Goal: Transaction & Acquisition: Purchase product/service

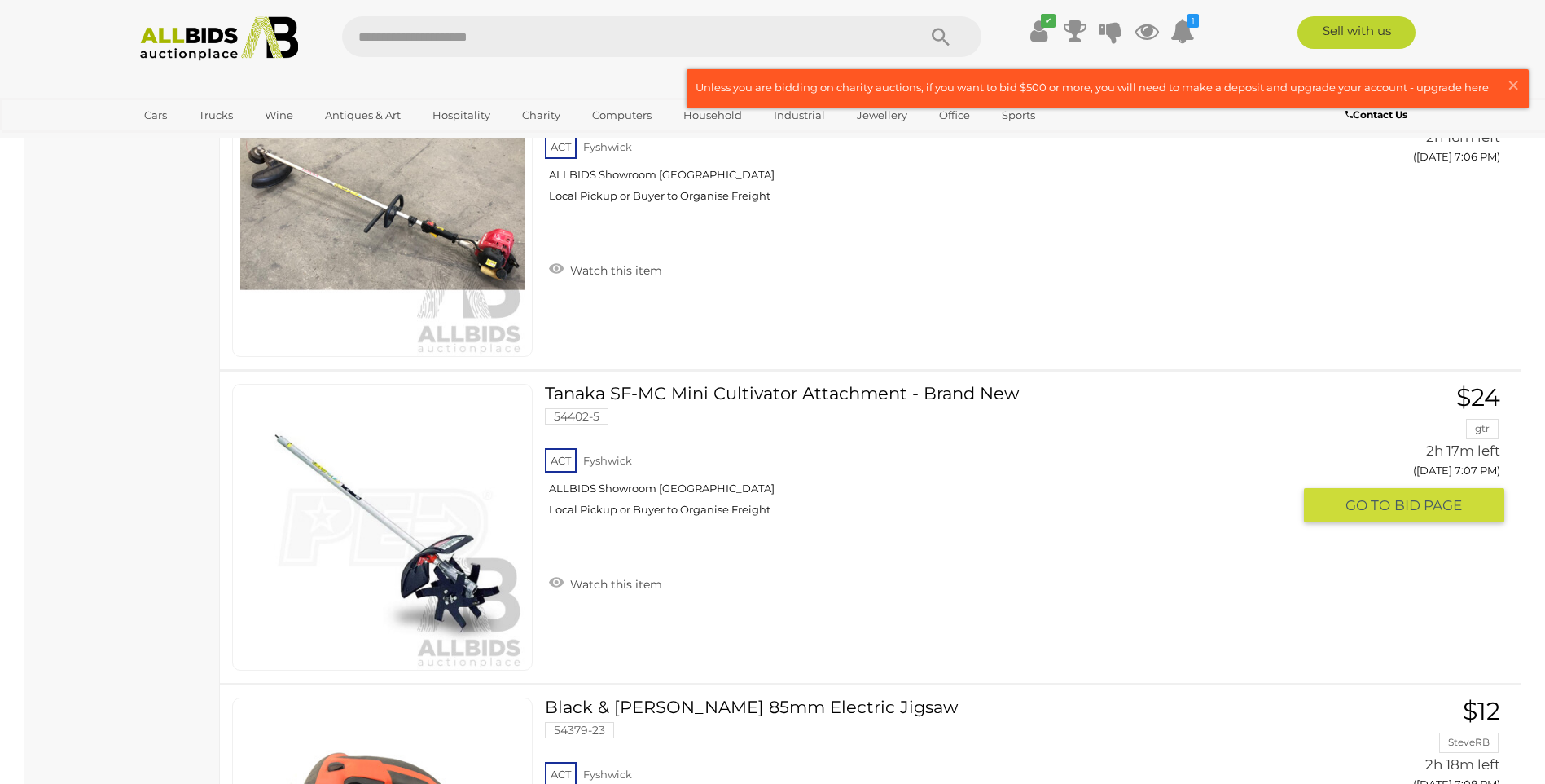
scroll to position [6436, 0]
click at [381, 482] on link at bounding box center [382, 528] width 301 height 287
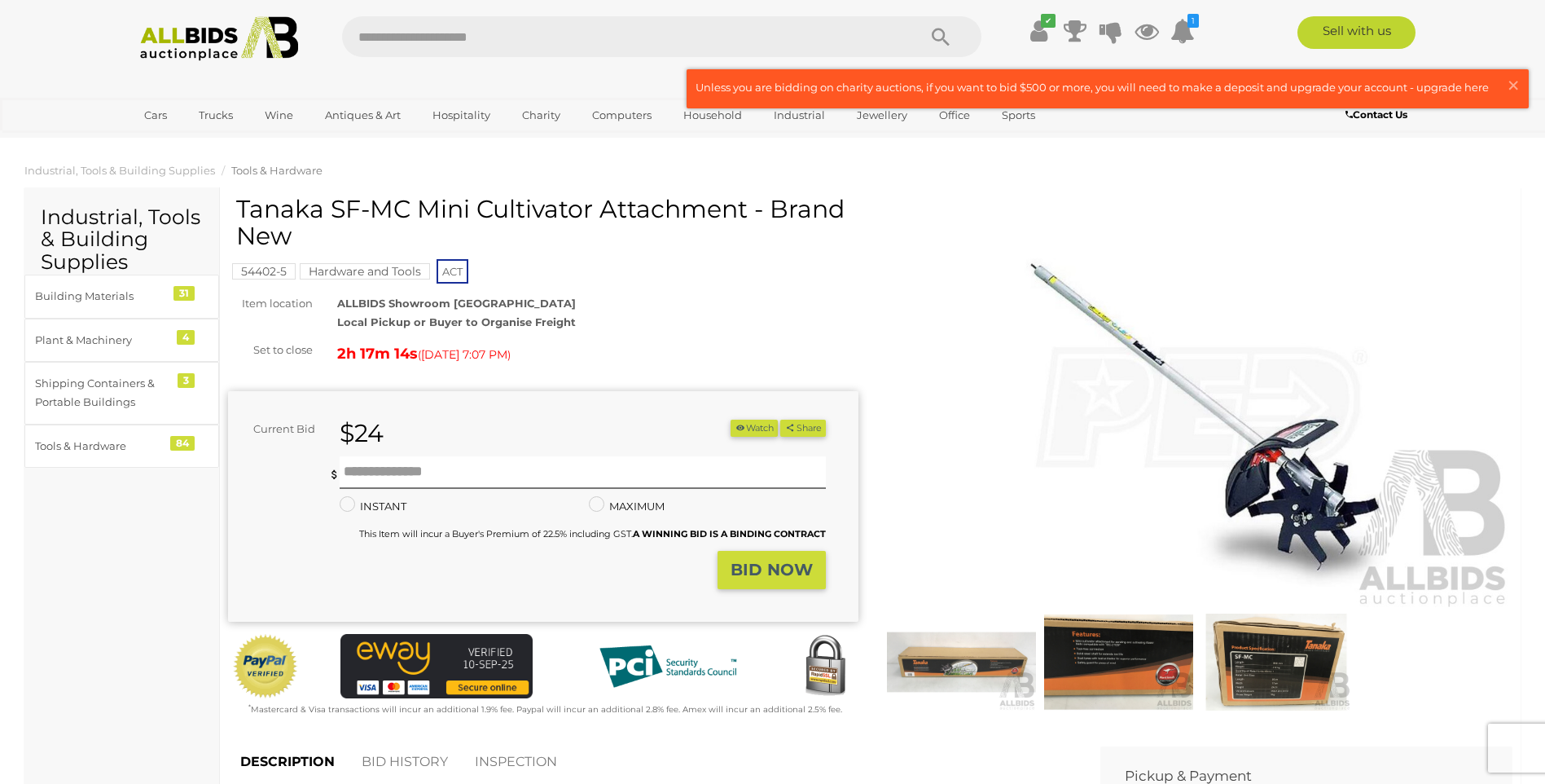
click at [1042, 313] on img at bounding box center [1198, 406] width 631 height 406
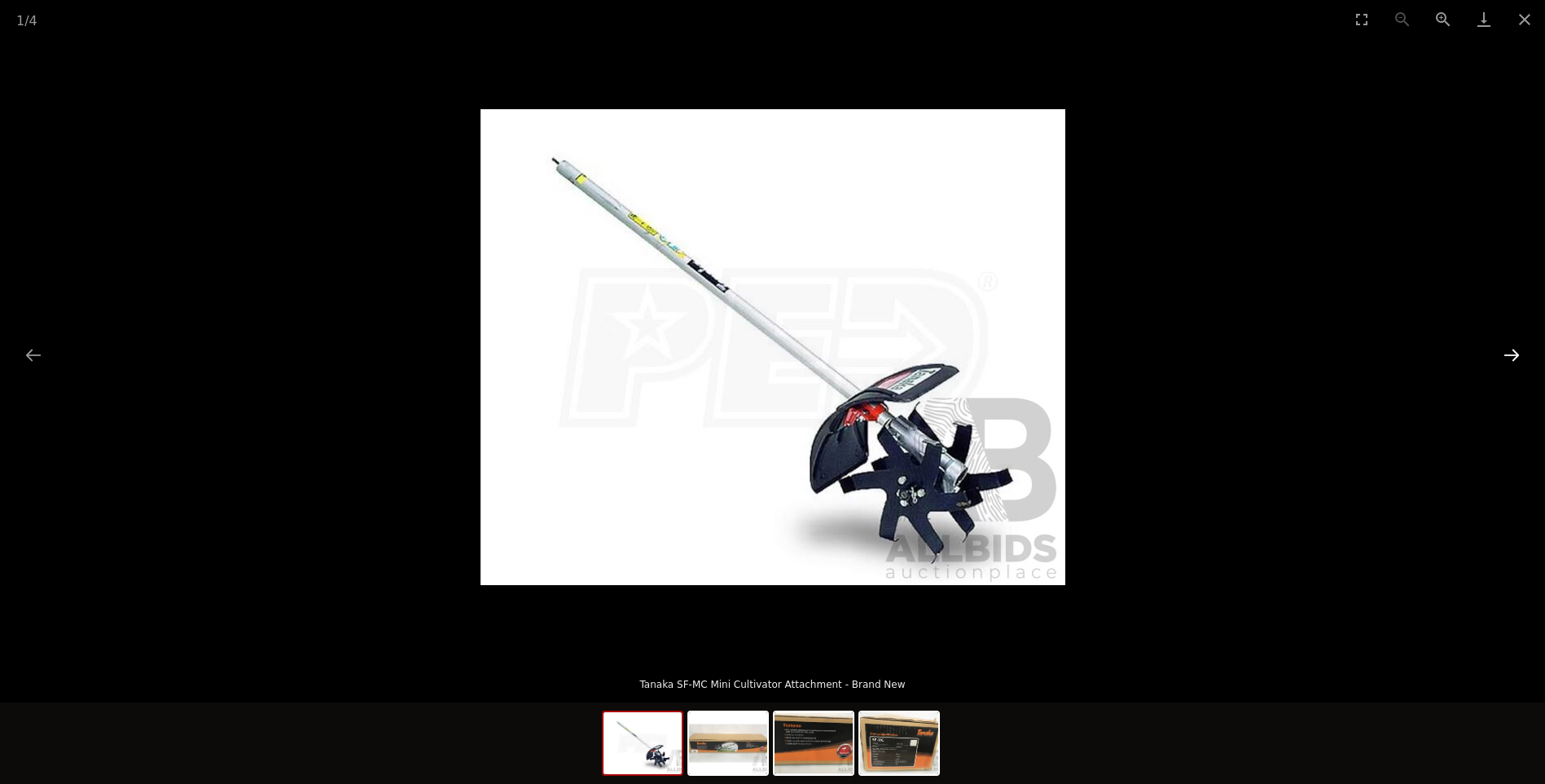
click at [1506, 357] on button "Next slide" at bounding box center [1511, 355] width 35 height 32
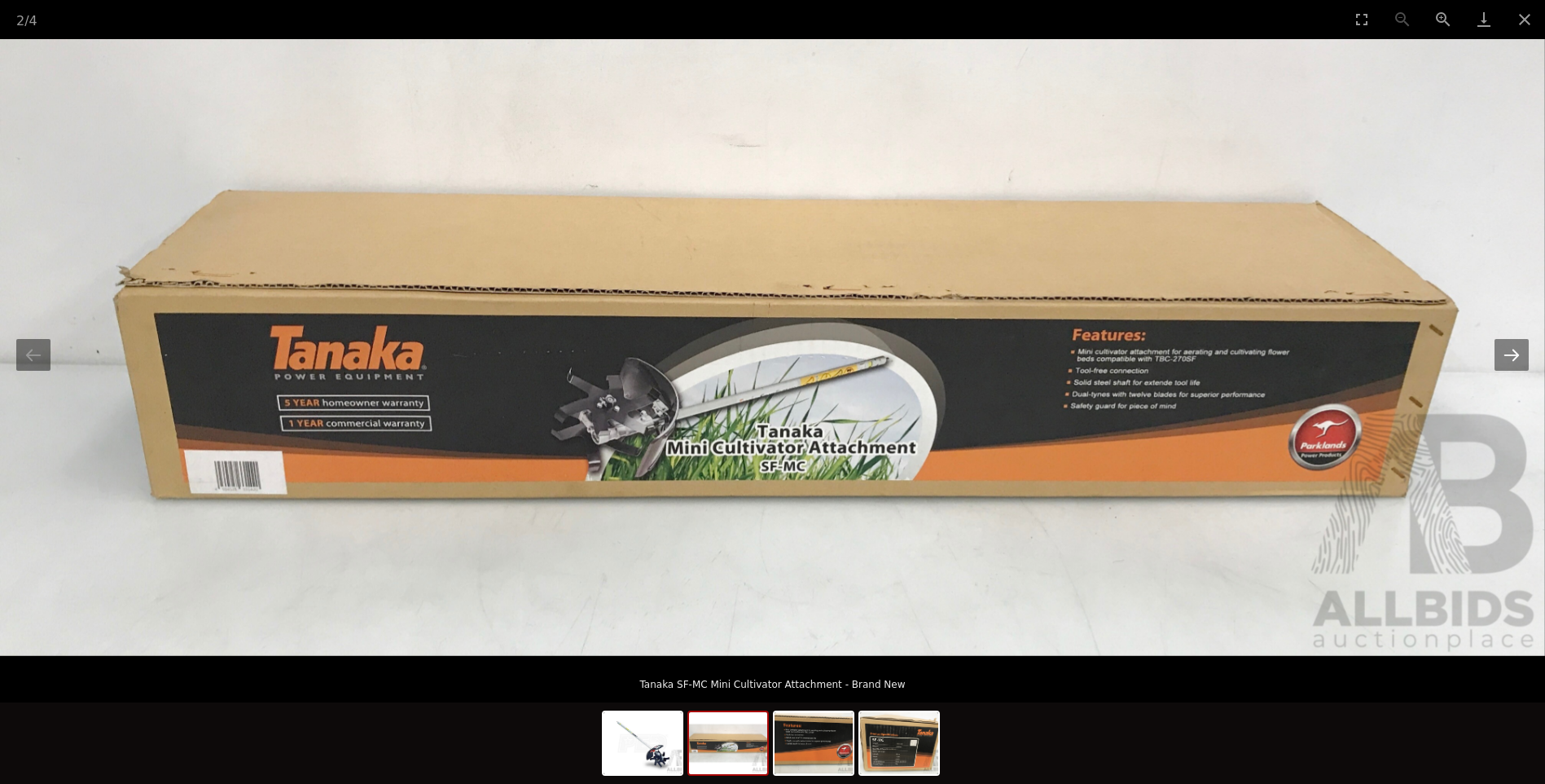
click at [1506, 357] on button "Next slide" at bounding box center [1511, 355] width 35 height 32
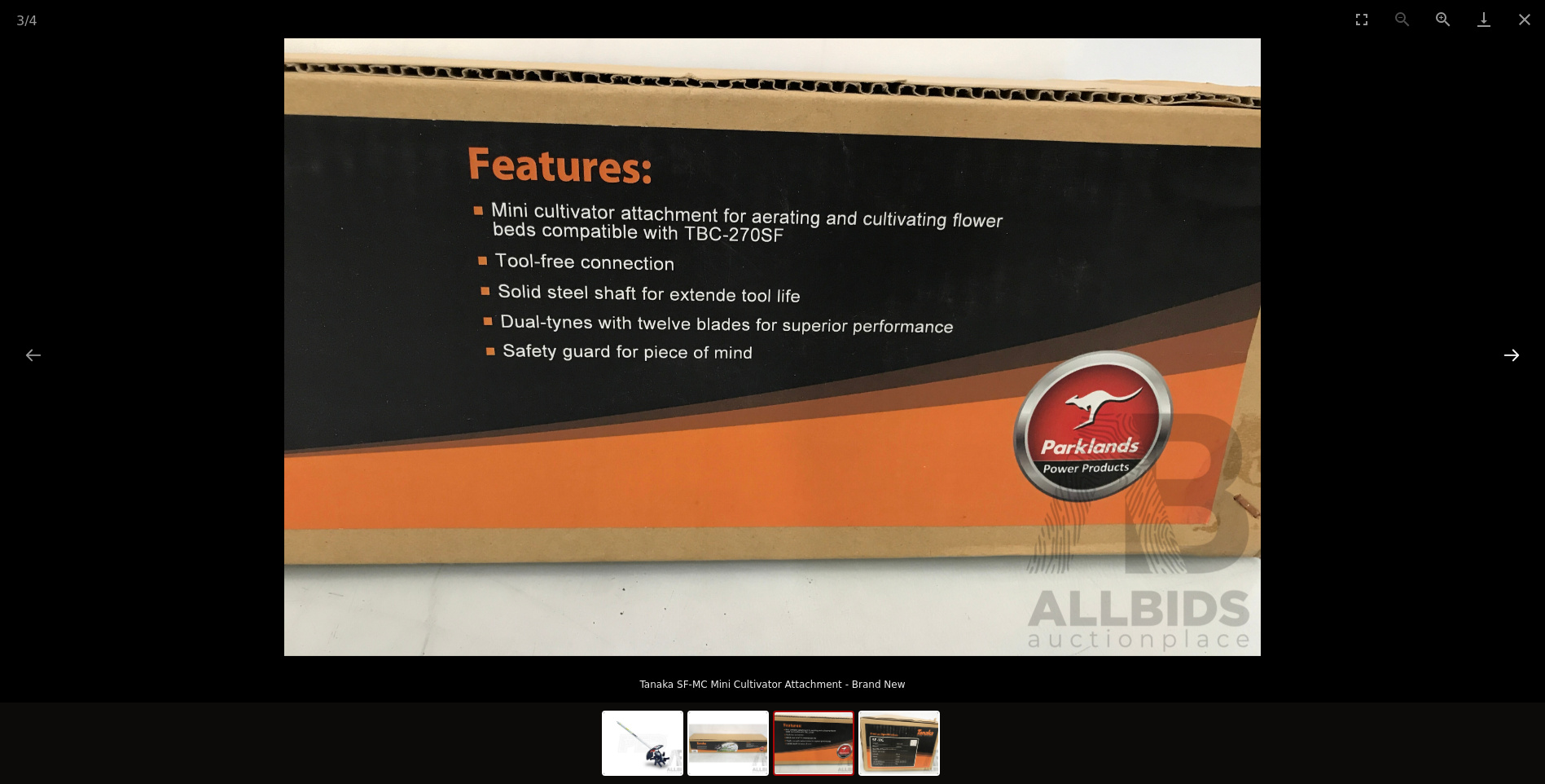
click at [1506, 357] on button "Next slide" at bounding box center [1511, 355] width 35 height 32
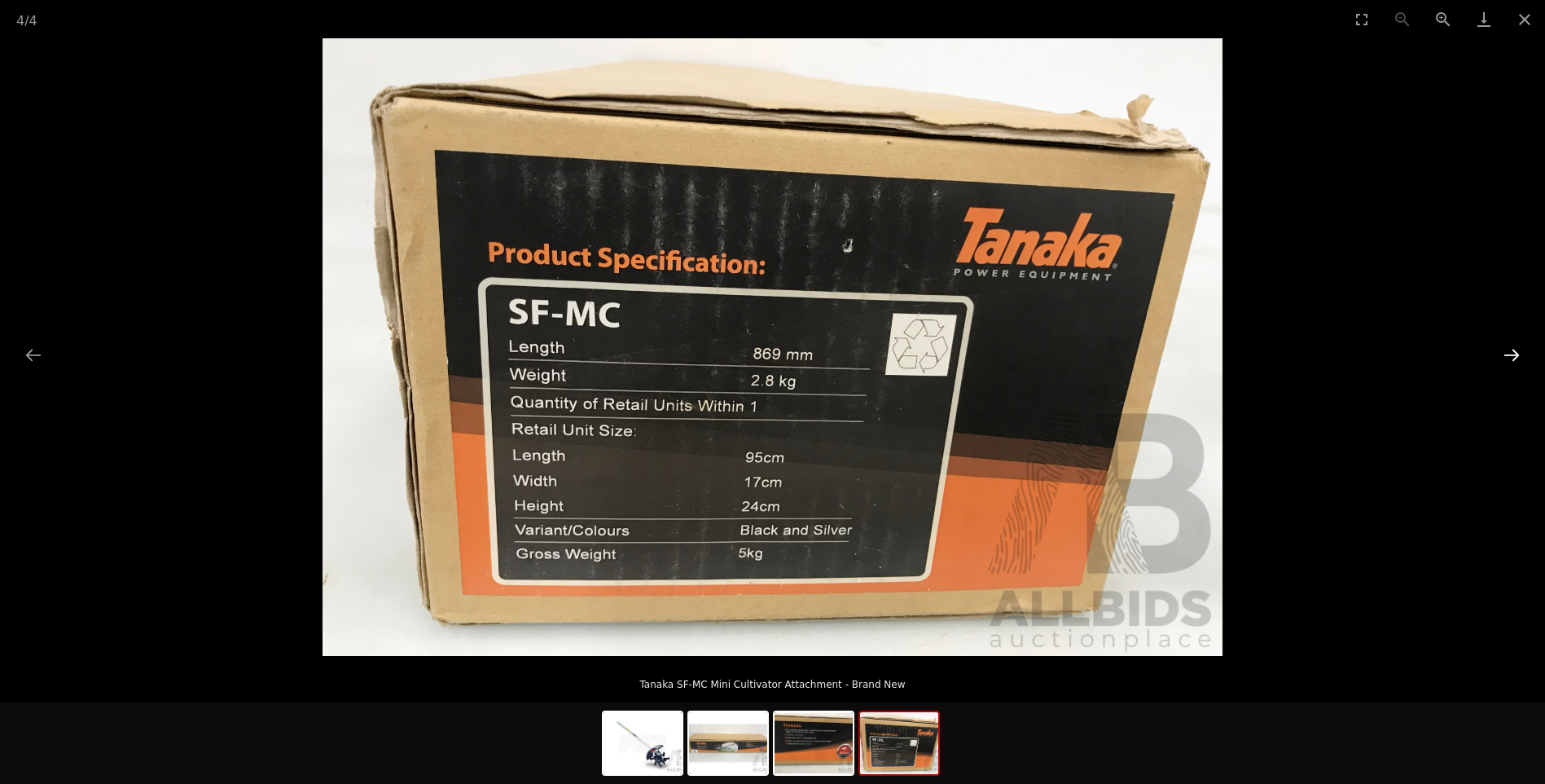
click at [1506, 357] on button "Next slide" at bounding box center [1511, 355] width 35 height 32
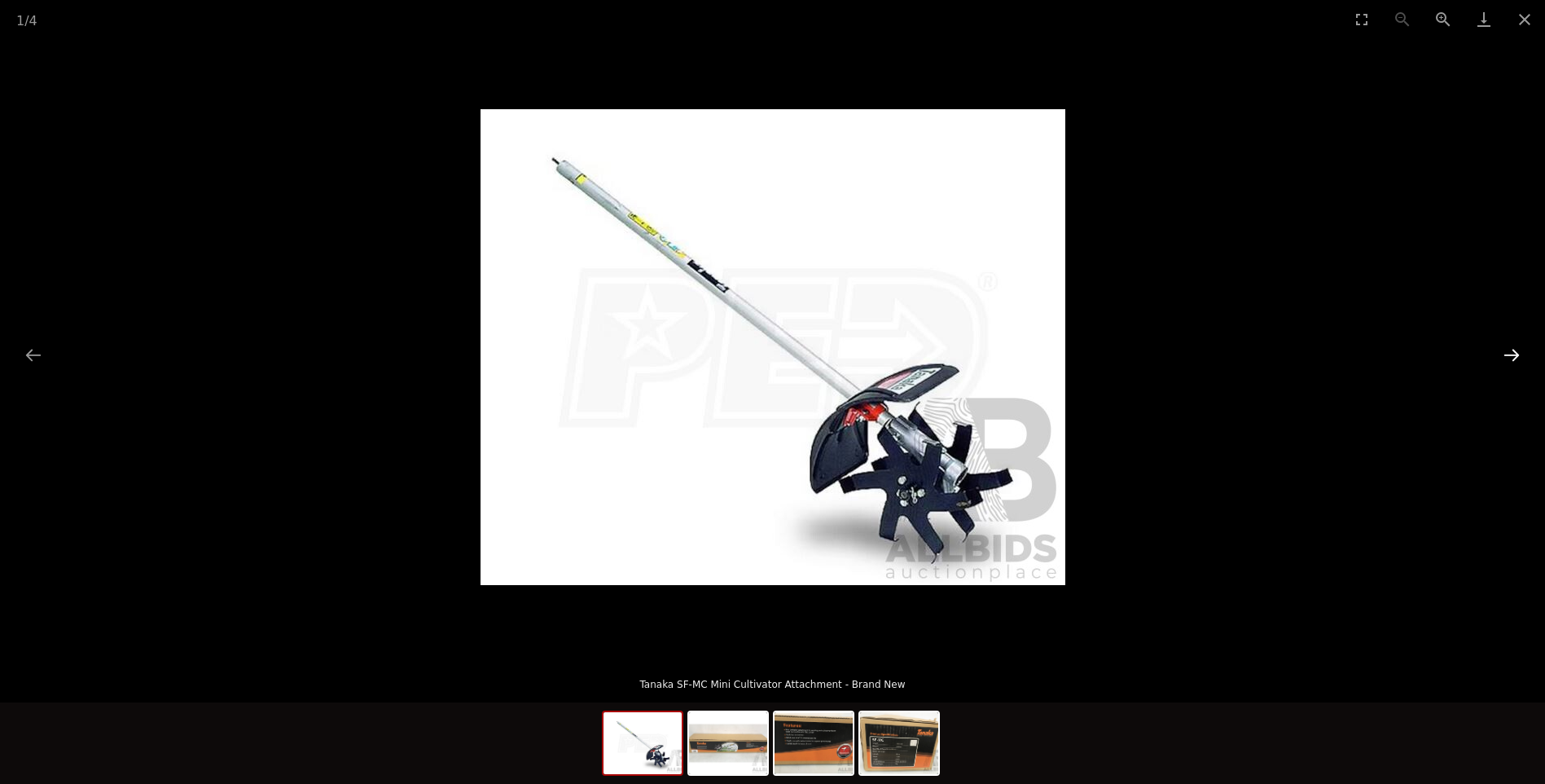
click at [1506, 357] on button "Next slide" at bounding box center [1511, 355] width 35 height 32
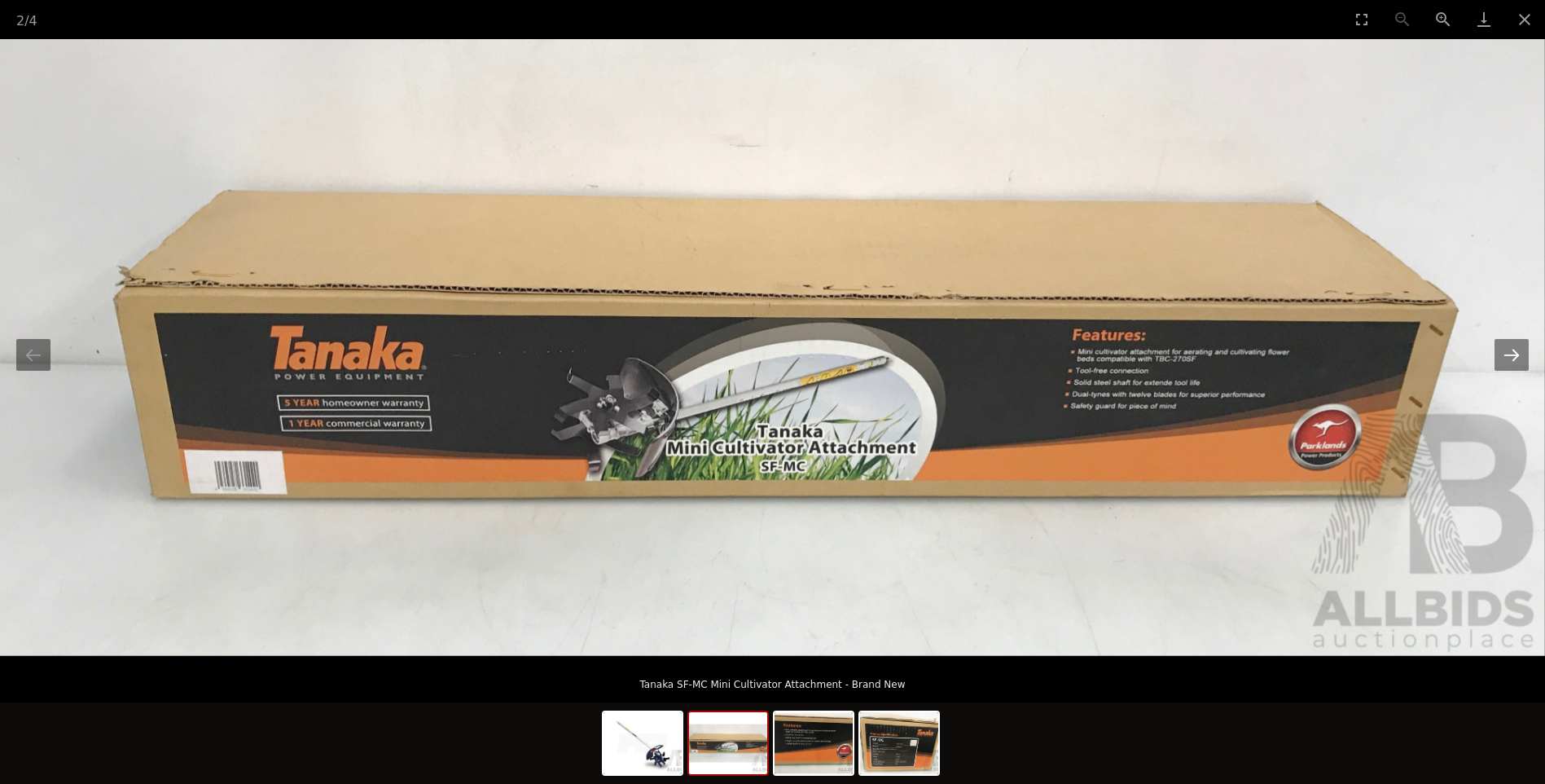
click at [1506, 357] on button "Next slide" at bounding box center [1511, 355] width 35 height 32
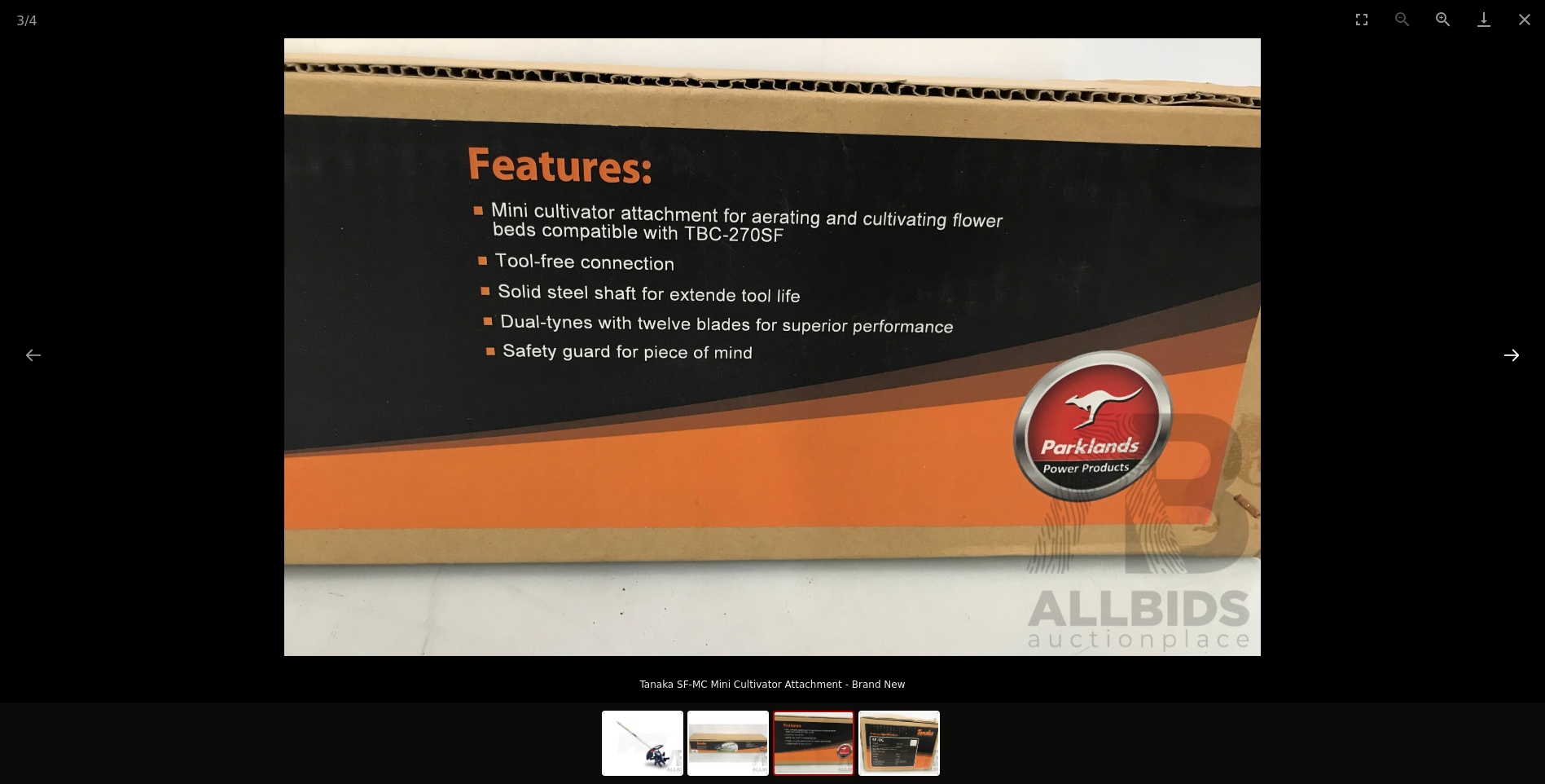
click at [1506, 357] on button "Next slide" at bounding box center [1511, 355] width 35 height 32
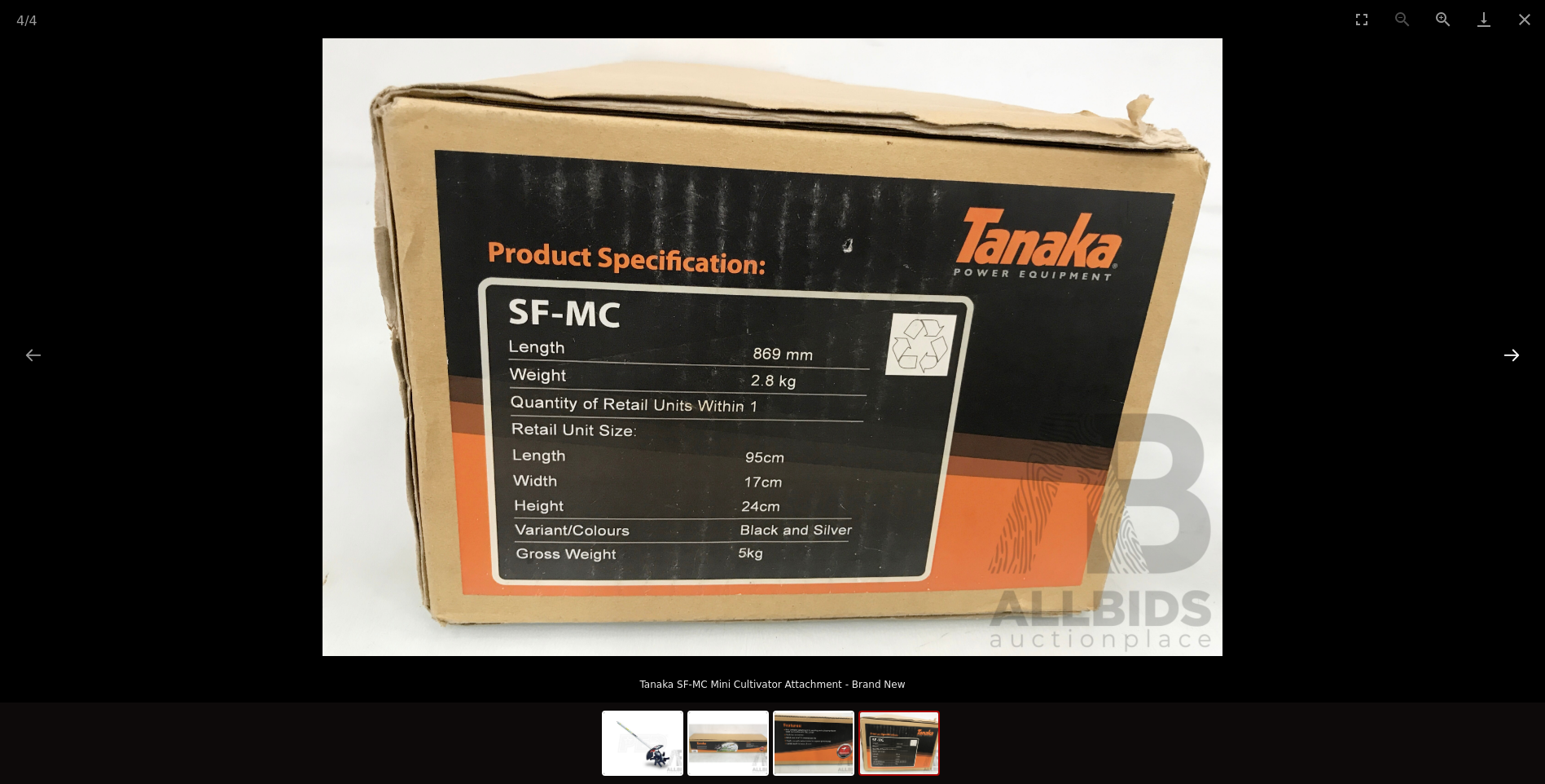
click at [1506, 357] on button "Next slide" at bounding box center [1511, 355] width 35 height 32
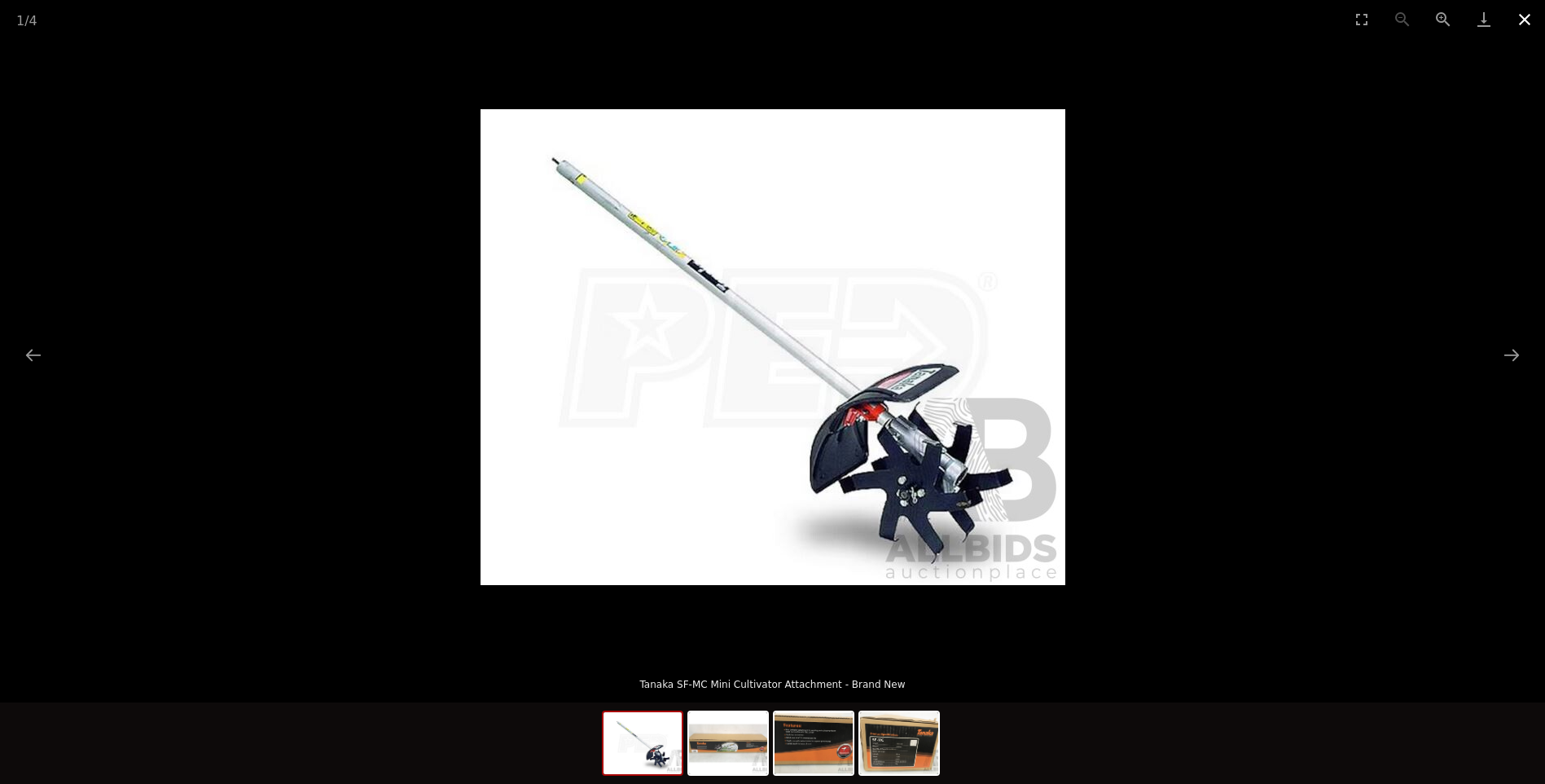
click at [1522, 20] on button "Close gallery" at bounding box center [1525, 19] width 41 height 38
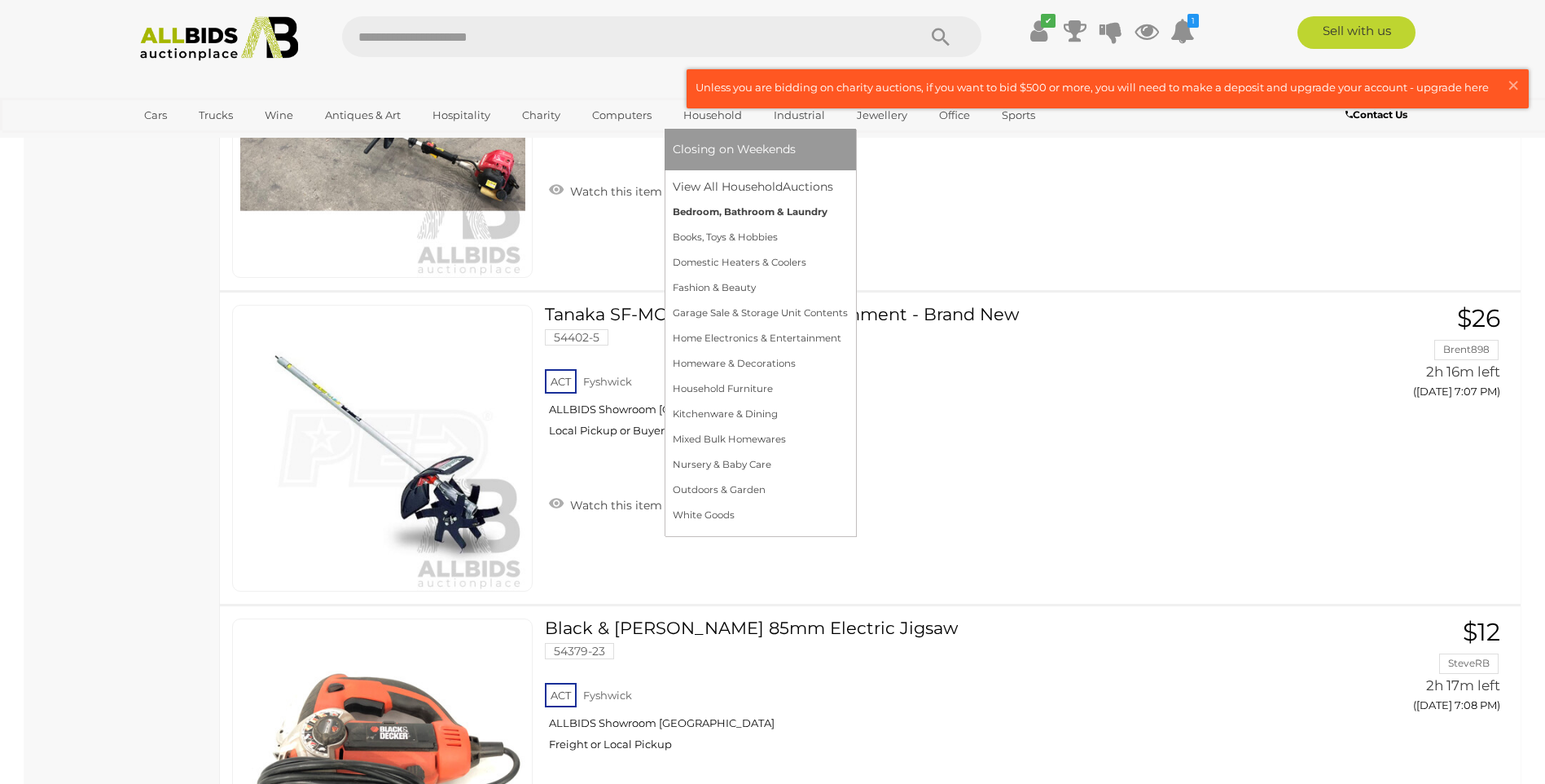
scroll to position [6478, 0]
